Goal: Information Seeking & Learning: Learn about a topic

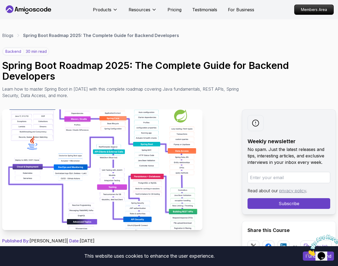
click at [47, 16] on nav "Products Resources Pricing Testimonials For Business Members Area" at bounding box center [169, 9] width 330 height 19
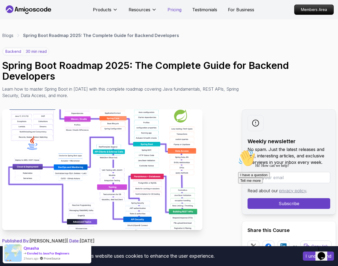
click at [176, 8] on p "Pricing" at bounding box center [175, 9] width 14 height 6
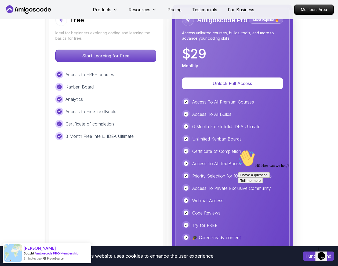
scroll to position [1259, 0]
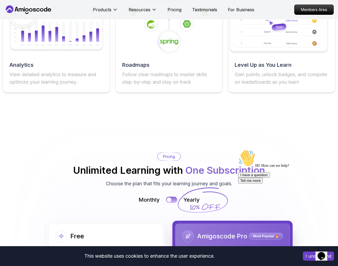
scroll to position [1043, 0]
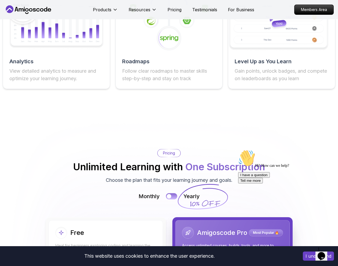
click at [172, 193] on button at bounding box center [171, 196] width 11 height 6
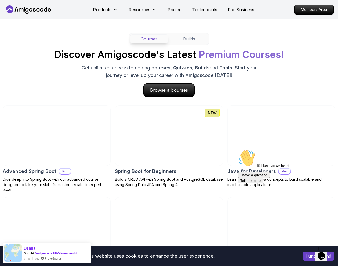
scroll to position [486, 0]
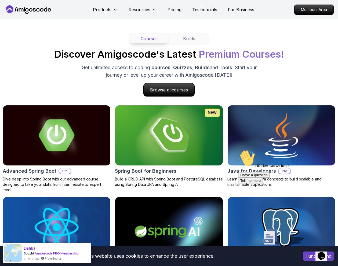
click at [296, 130] on img at bounding box center [281, 135] width 113 height 63
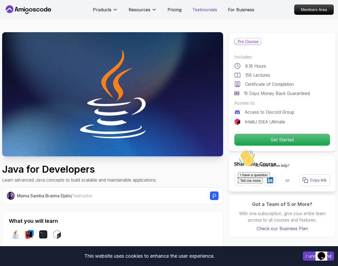
click at [193, 10] on p "Testimonials" at bounding box center [204, 9] width 25 height 6
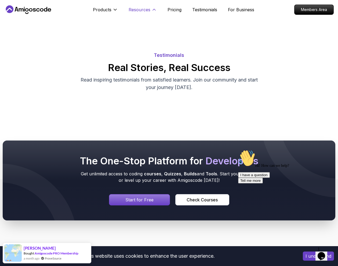
click at [149, 9] on p "Resources" at bounding box center [140, 9] width 22 height 6
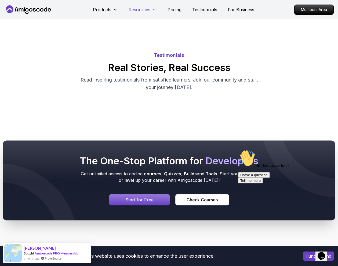
click at [149, 9] on p "Resources" at bounding box center [140, 9] width 22 height 6
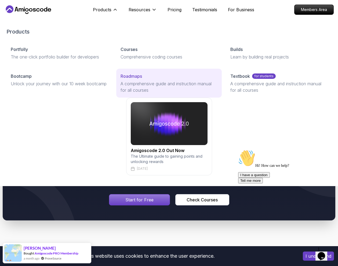
click at [130, 79] on p "Roadmaps" at bounding box center [131, 76] width 21 height 6
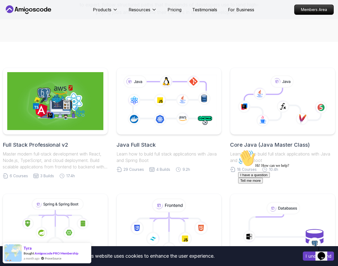
scroll to position [82, 0]
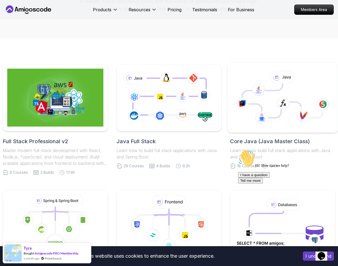
click at [256, 68] on icon at bounding box center [282, 97] width 101 height 61
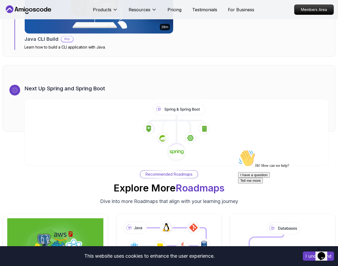
scroll to position [3245, 0]
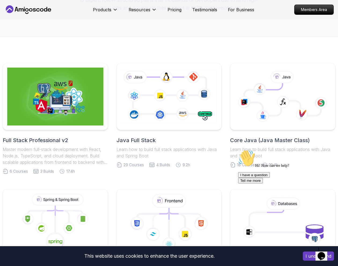
scroll to position [82, 0]
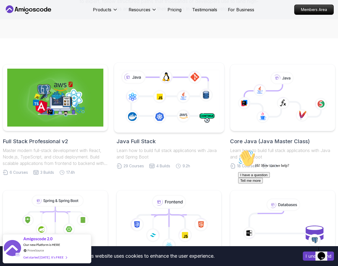
click at [194, 82] on icon at bounding box center [168, 97] width 103 height 57
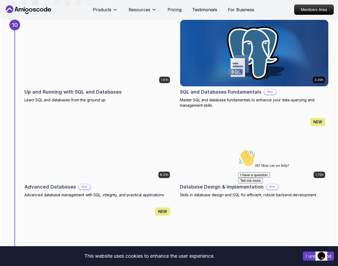
scroll to position [2322, 0]
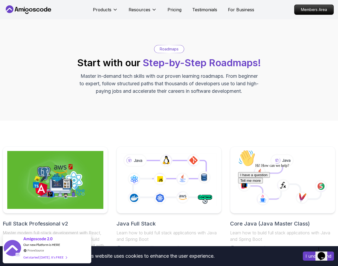
click at [138, 83] on p "Master in-demand tech skills with our proven learning roadmaps. From beginner t…" at bounding box center [169, 84] width 180 height 23
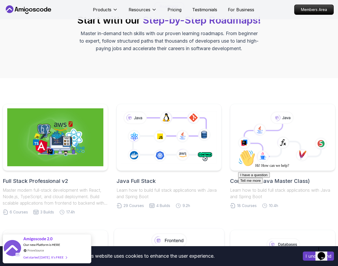
scroll to position [109, 0]
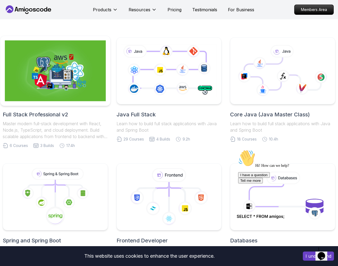
click at [75, 82] on img at bounding box center [55, 71] width 101 height 61
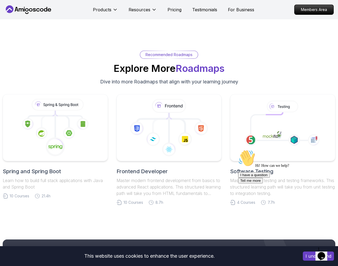
scroll to position [1661, 0]
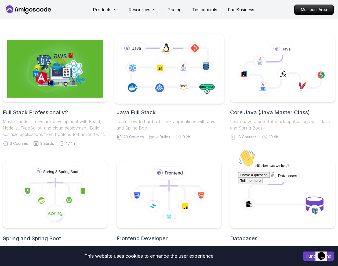
scroll to position [109, 0]
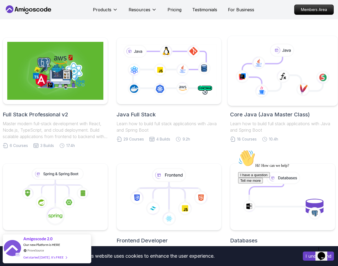
click at [290, 87] on icon at bounding box center [282, 71] width 101 height 61
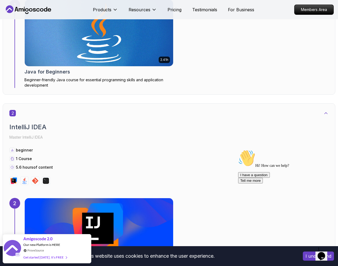
scroll to position [291, 0]
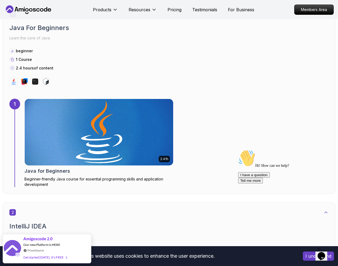
click at [116, 108] on img at bounding box center [99, 132] width 156 height 70
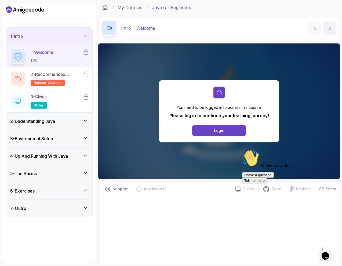
click at [51, 170] on div "5 - The Basics" at bounding box center [49, 173] width 86 height 17
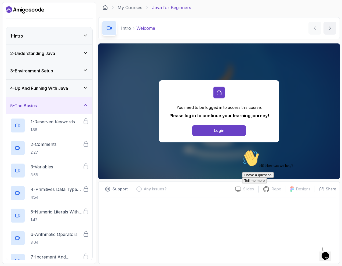
click at [56, 86] on h3 "4 - Up And Running With Java" at bounding box center [39, 88] width 58 height 6
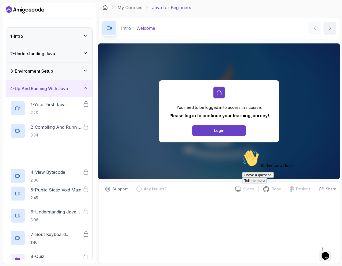
click at [50, 60] on div "2 - Understanding Java" at bounding box center [49, 53] width 86 height 17
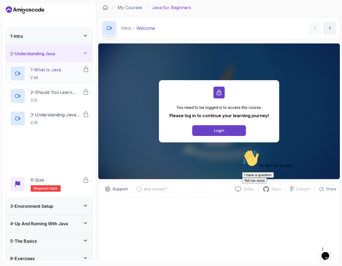
scroll to position [7, 0]
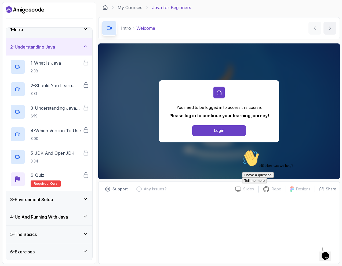
click at [39, 205] on div "3 - Environment Setup" at bounding box center [49, 199] width 86 height 17
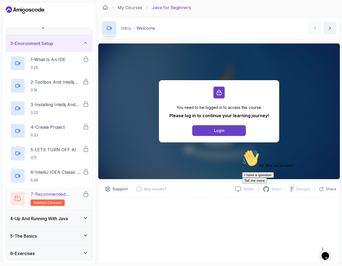
scroll to position [47, 0]
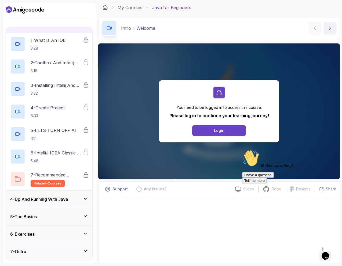
click at [38, 204] on div "4 - Up And Running With Java" at bounding box center [49, 199] width 86 height 17
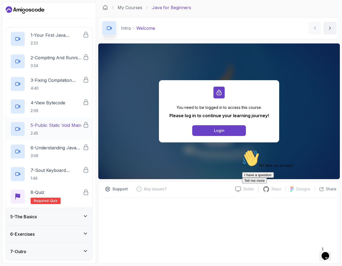
scroll to position [66, 0]
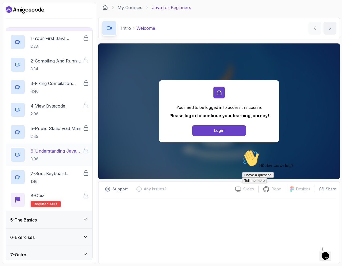
click at [46, 221] on div "5 - The Basics" at bounding box center [49, 220] width 78 height 6
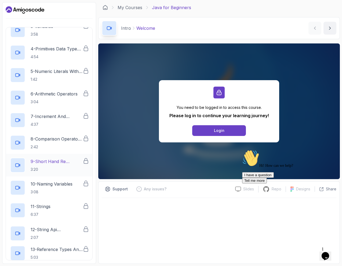
scroll to position [200, 0]
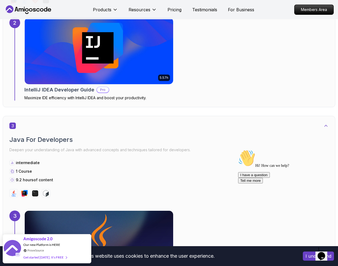
scroll to position [484, 0]
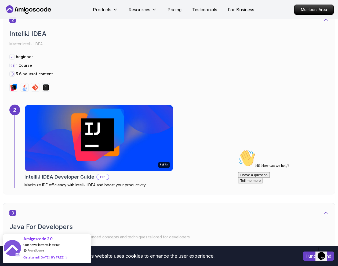
click at [144, 152] on img at bounding box center [99, 138] width 156 height 70
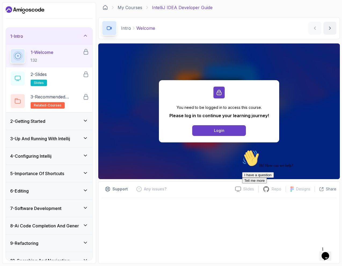
scroll to position [79, 0]
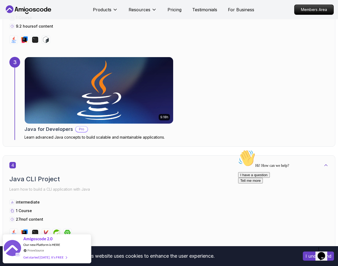
scroll to position [787, 0]
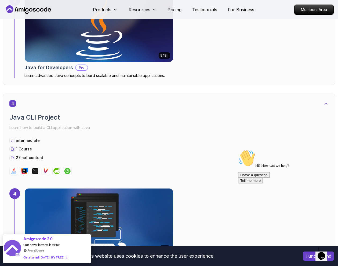
click at [116, 51] on img at bounding box center [99, 29] width 156 height 70
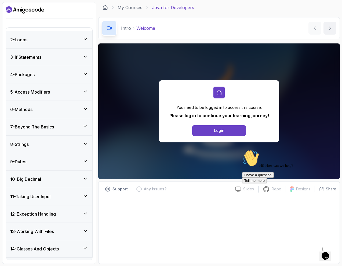
scroll to position [75, 0]
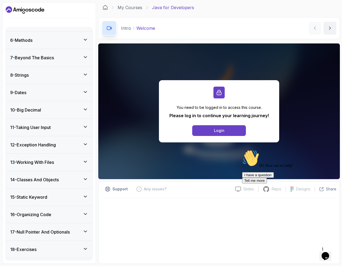
click at [64, 215] on div "16 - Organizing Code" at bounding box center [49, 215] width 78 height 6
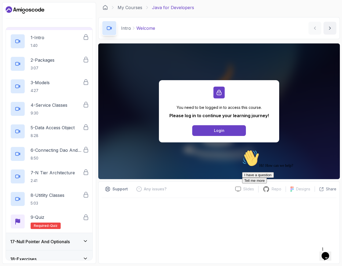
scroll to position [301, 0]
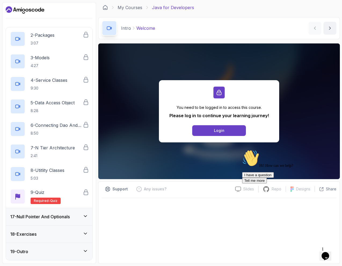
click at [68, 221] on div "17 - Null Pointer And Optionals" at bounding box center [49, 216] width 86 height 17
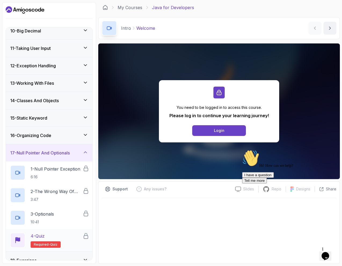
scroll to position [189, 0]
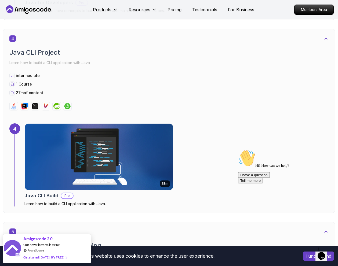
scroll to position [845, 0]
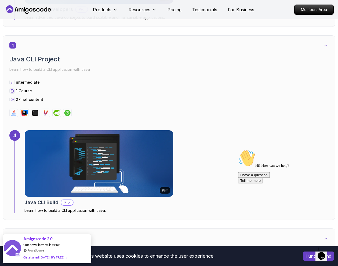
click at [95, 143] on img at bounding box center [99, 164] width 156 height 70
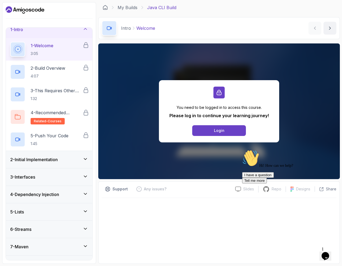
scroll to position [7, 0]
click at [58, 168] on div "3 - Interfaces" at bounding box center [49, 176] width 86 height 17
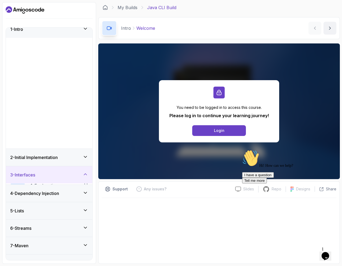
scroll to position [0, 0]
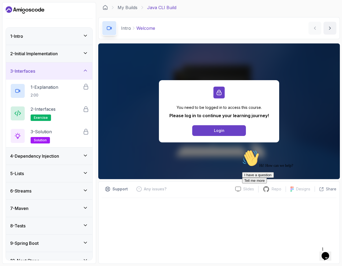
click at [58, 168] on div "5 - Lists" at bounding box center [49, 173] width 86 height 17
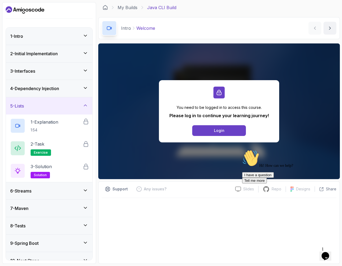
click at [56, 198] on div "6 - Streams" at bounding box center [49, 191] width 86 height 17
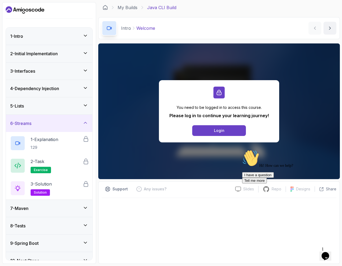
click at [57, 209] on div "7 - Maven" at bounding box center [49, 208] width 78 height 6
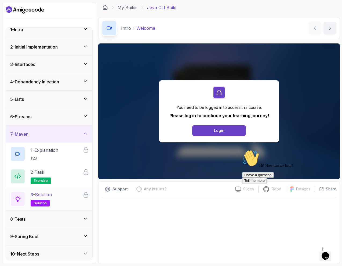
scroll to position [9, 0]
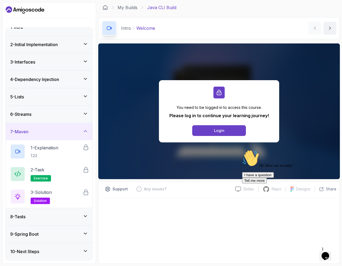
click at [49, 220] on div "8 - Tests" at bounding box center [49, 217] width 78 height 6
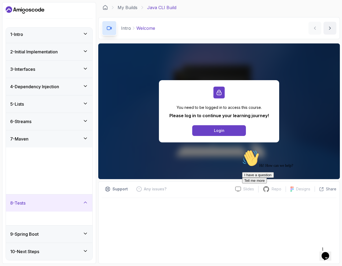
scroll to position [0, 0]
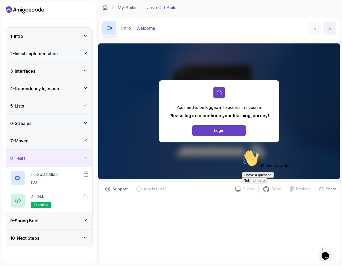
click at [49, 226] on div "9 - Spring Boot" at bounding box center [49, 220] width 86 height 17
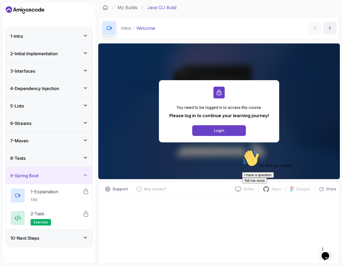
click at [56, 235] on div "10 - Next Steps" at bounding box center [49, 238] width 78 height 6
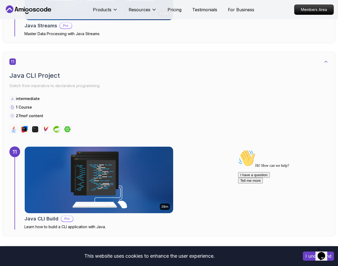
scroll to position [2294, 0]
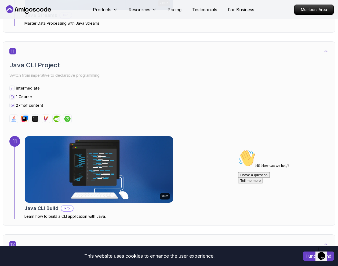
click at [67, 163] on img at bounding box center [99, 170] width 156 height 70
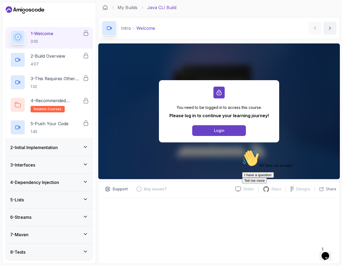
scroll to position [54, 0]
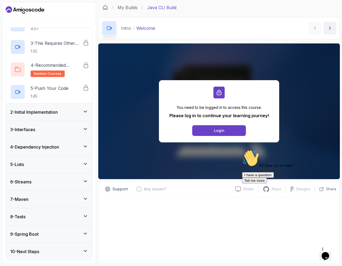
click at [44, 157] on div "5 - Lists" at bounding box center [49, 164] width 86 height 17
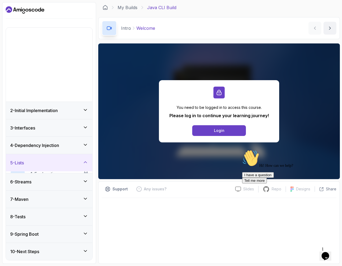
scroll to position [0, 0]
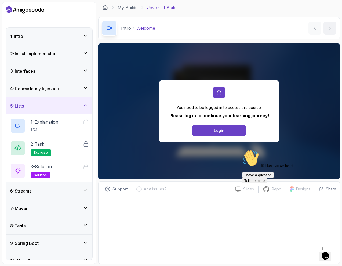
click at [43, 190] on div "6 - Streams" at bounding box center [49, 191] width 78 height 6
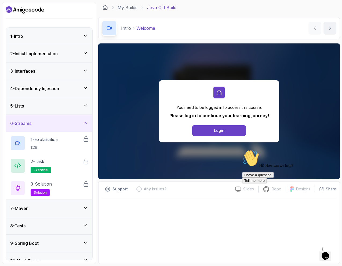
click at [45, 204] on div "7 - Maven" at bounding box center [49, 208] width 86 height 17
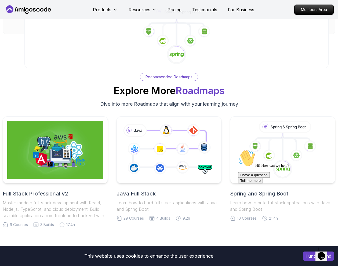
scroll to position [3344, 0]
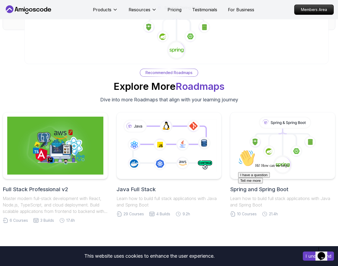
click at [272, 150] on div "Hi! How can we help? I have a question Tell me more" at bounding box center [286, 167] width 97 height 34
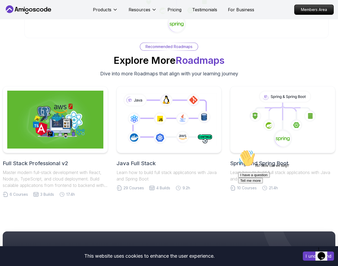
scroll to position [3424, 0]
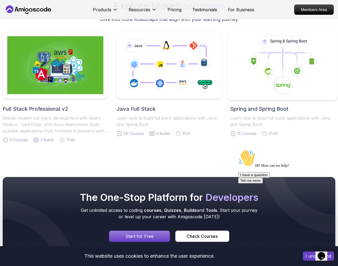
click at [268, 96] on div at bounding box center [283, 65] width 110 height 71
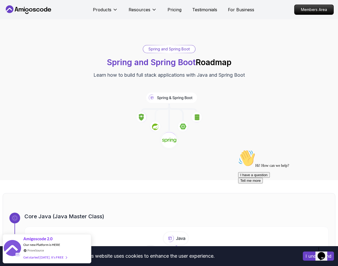
click at [36, 14] on icon at bounding box center [28, 9] width 48 height 9
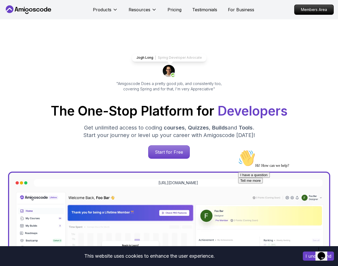
click at [326, 252] on button "Opens Chat This icon Opens the chat window." at bounding box center [322, 256] width 12 height 9
